Goal: Task Accomplishment & Management: Use online tool/utility

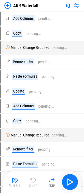
click at [13, 7] on div "ARR Waterfall" at bounding box center [21, 5] width 34 height 7
click at [9, 5] on img at bounding box center [7, 5] width 7 height 7
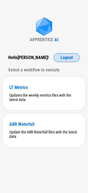
click at [64, 57] on span "Logout" at bounding box center [66, 57] width 12 height 4
